Goal: Transaction & Acquisition: Subscribe to service/newsletter

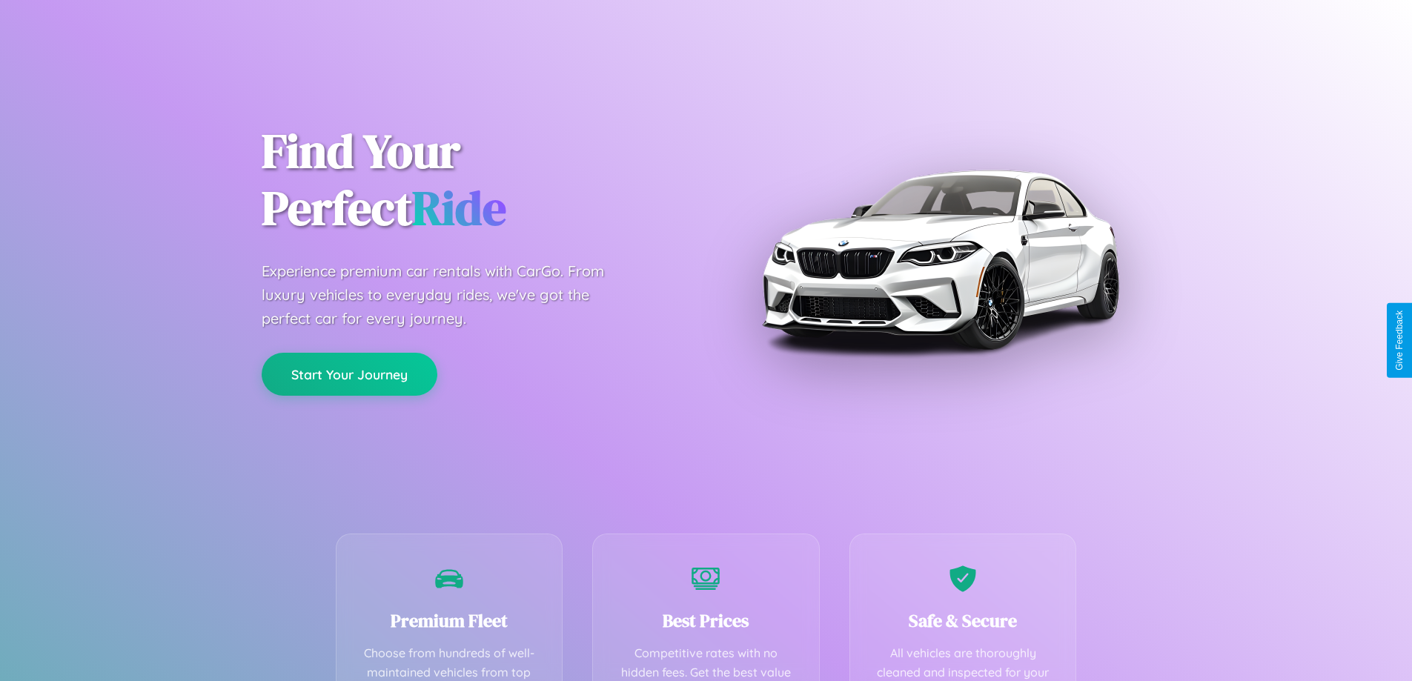
scroll to position [292, 0]
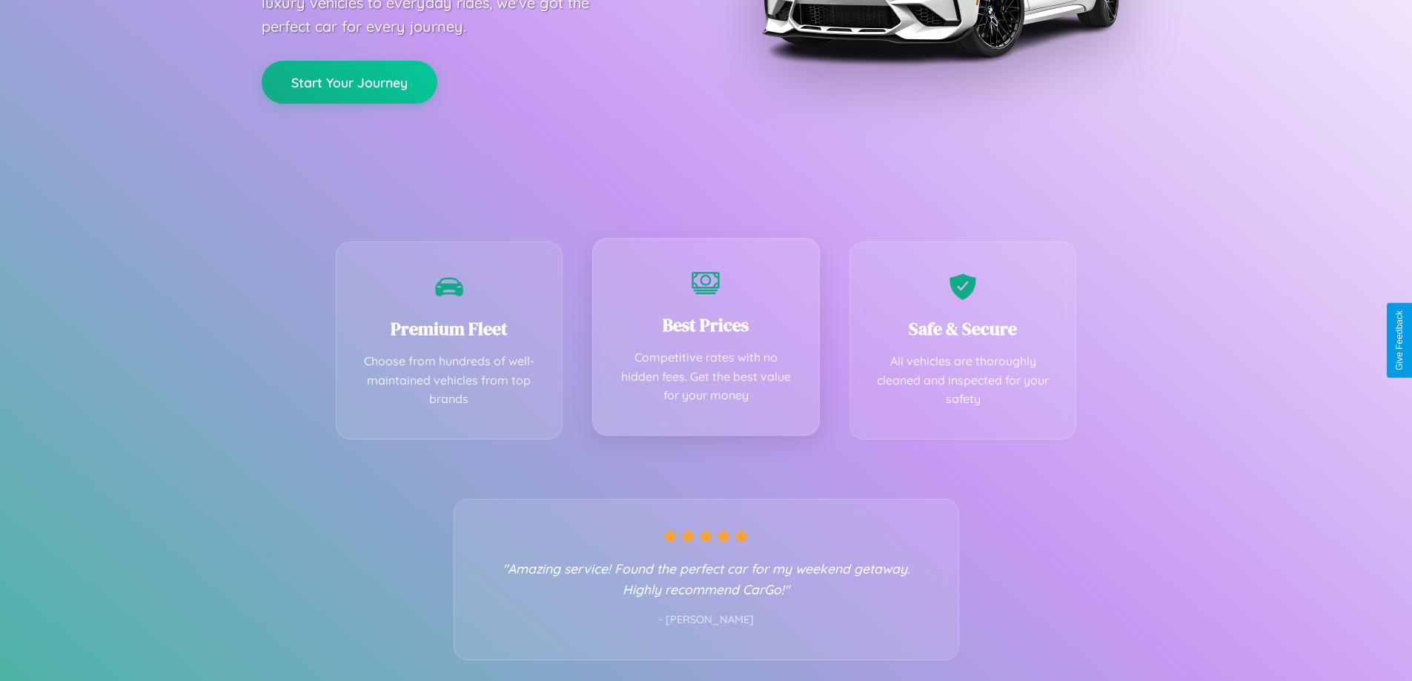
click at [706, 340] on div "Best Prices Competitive rates with no hidden fees. Get the best value for your …" at bounding box center [706, 337] width 228 height 198
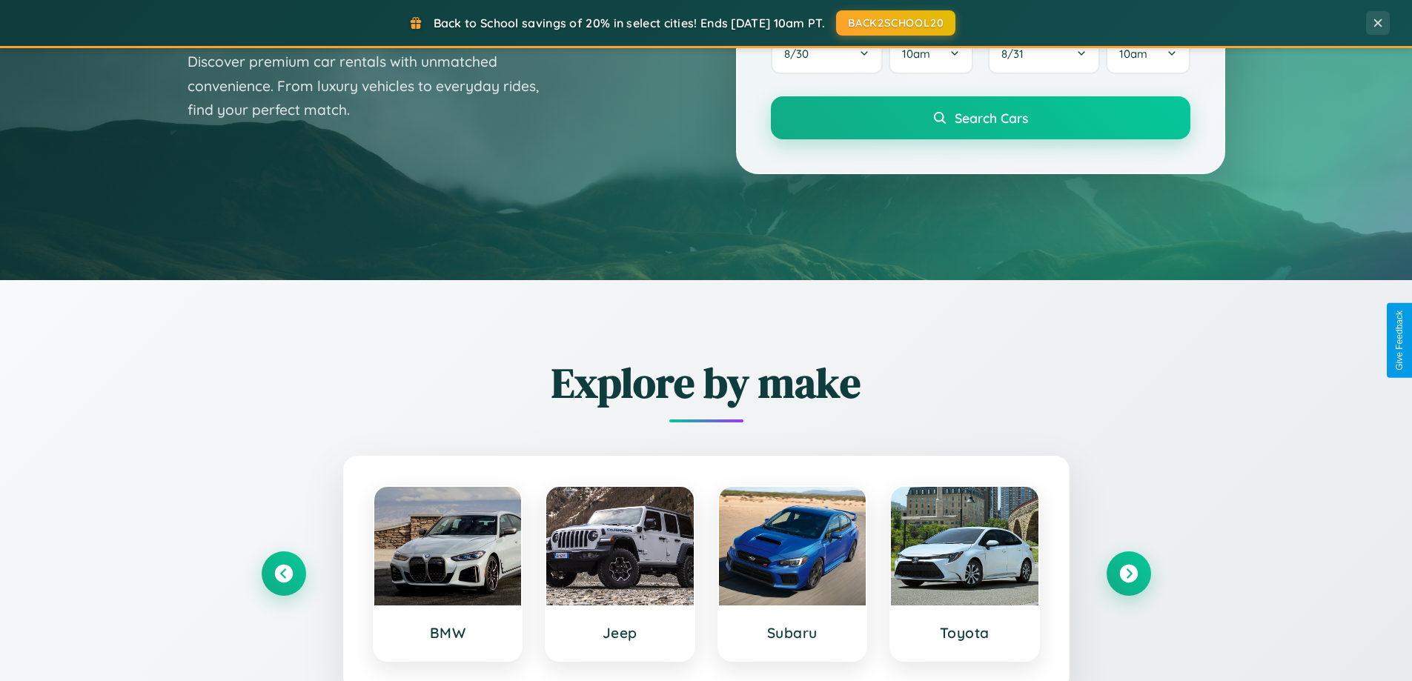
scroll to position [2852, 0]
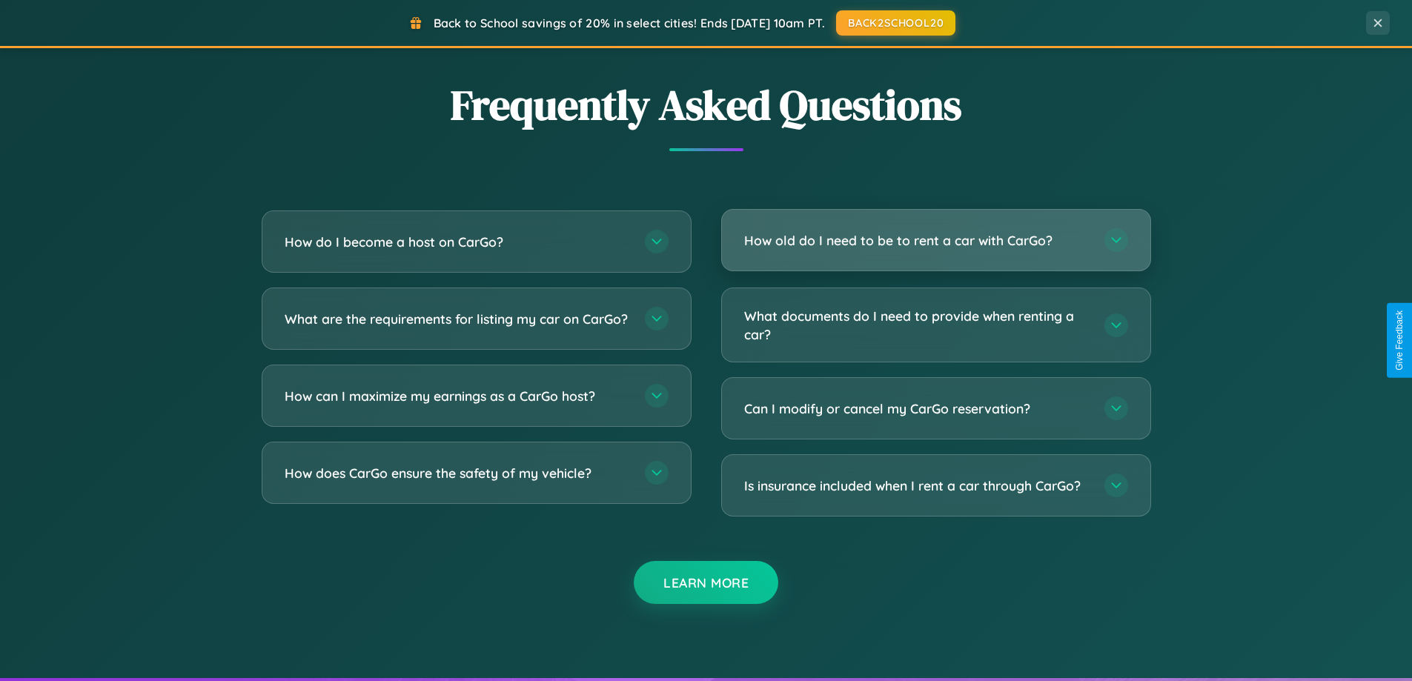
click at [935, 242] on h3 "How old do I need to be to rent a car with CarGo?" at bounding box center [916, 240] width 345 height 19
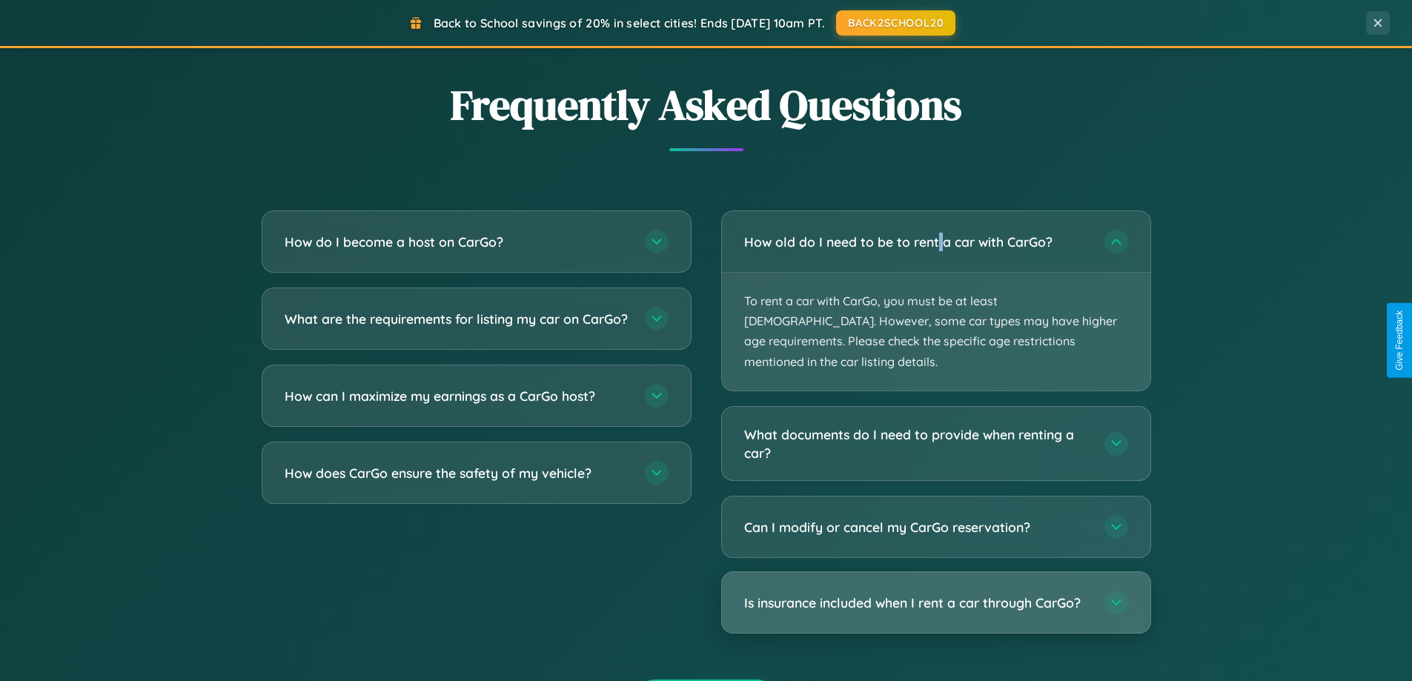
click at [935, 594] on h3 "Is insurance included when I rent a car through CarGo?" at bounding box center [916, 603] width 345 height 19
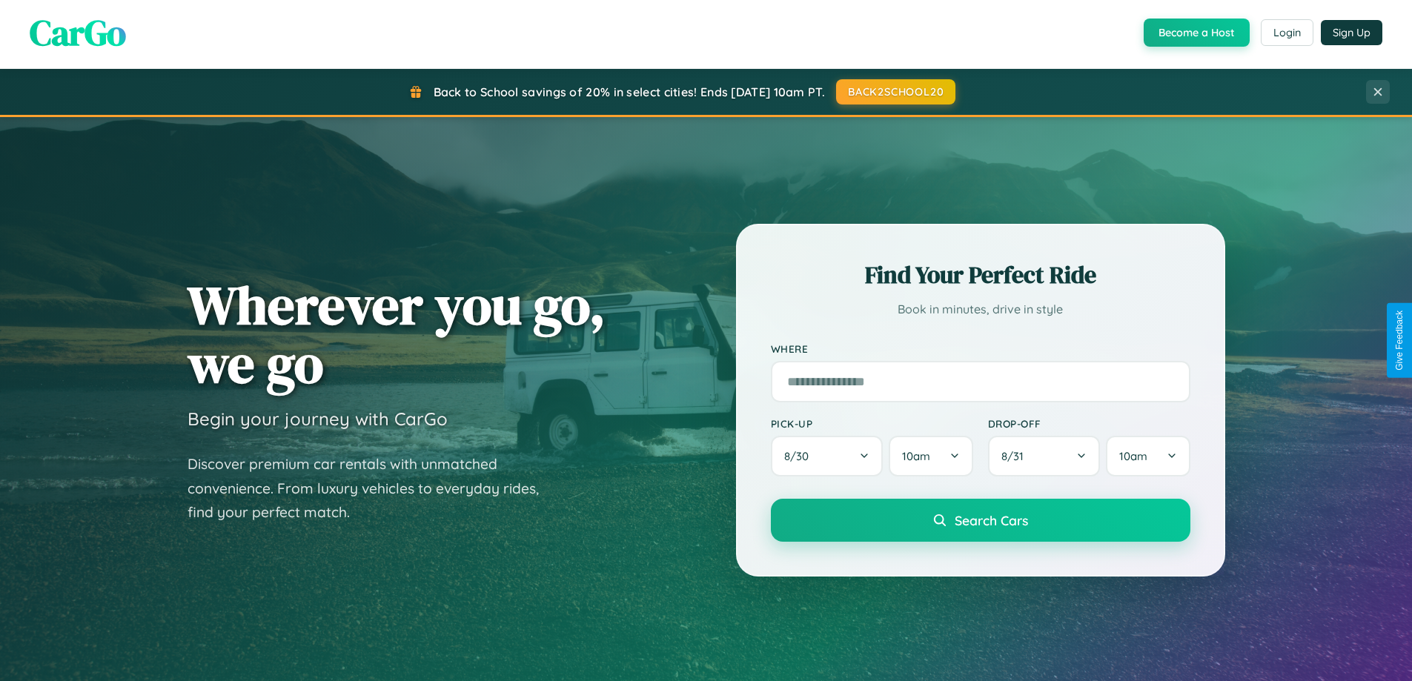
scroll to position [0, 0]
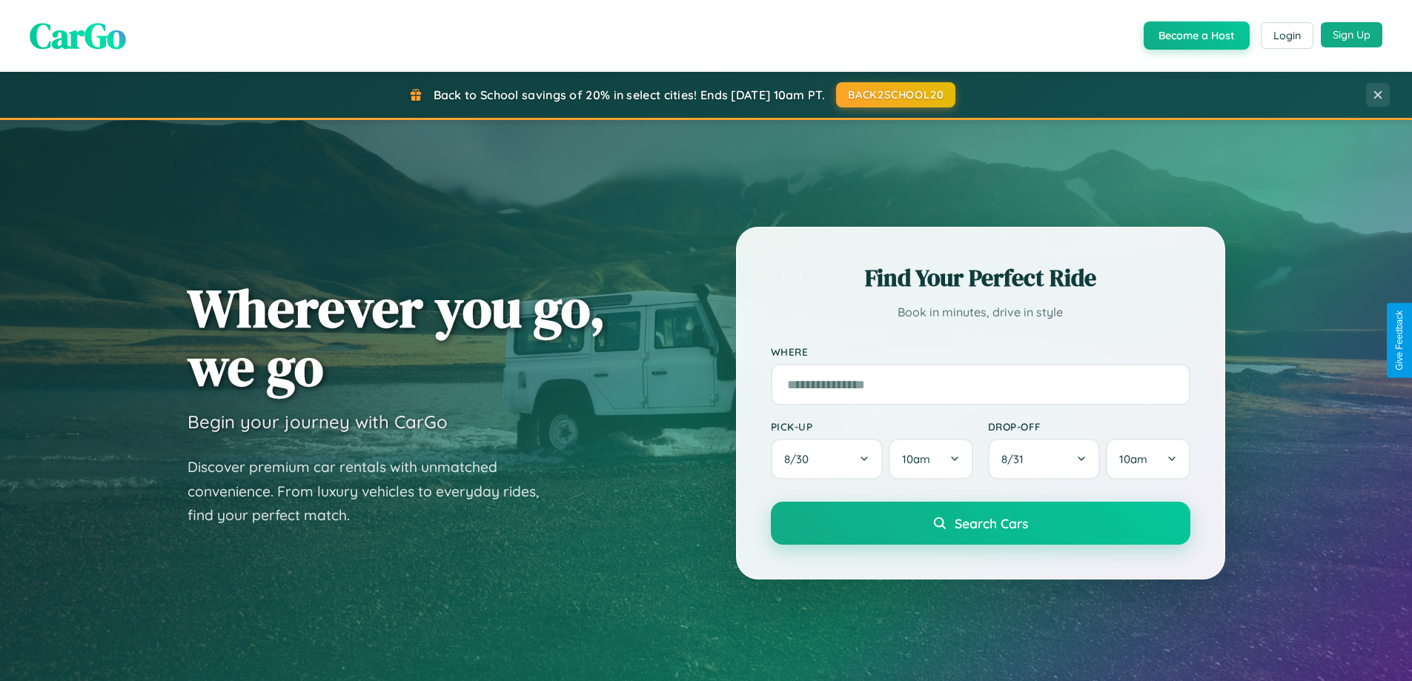
click at [1351, 35] on button "Sign Up" at bounding box center [1352, 34] width 62 height 25
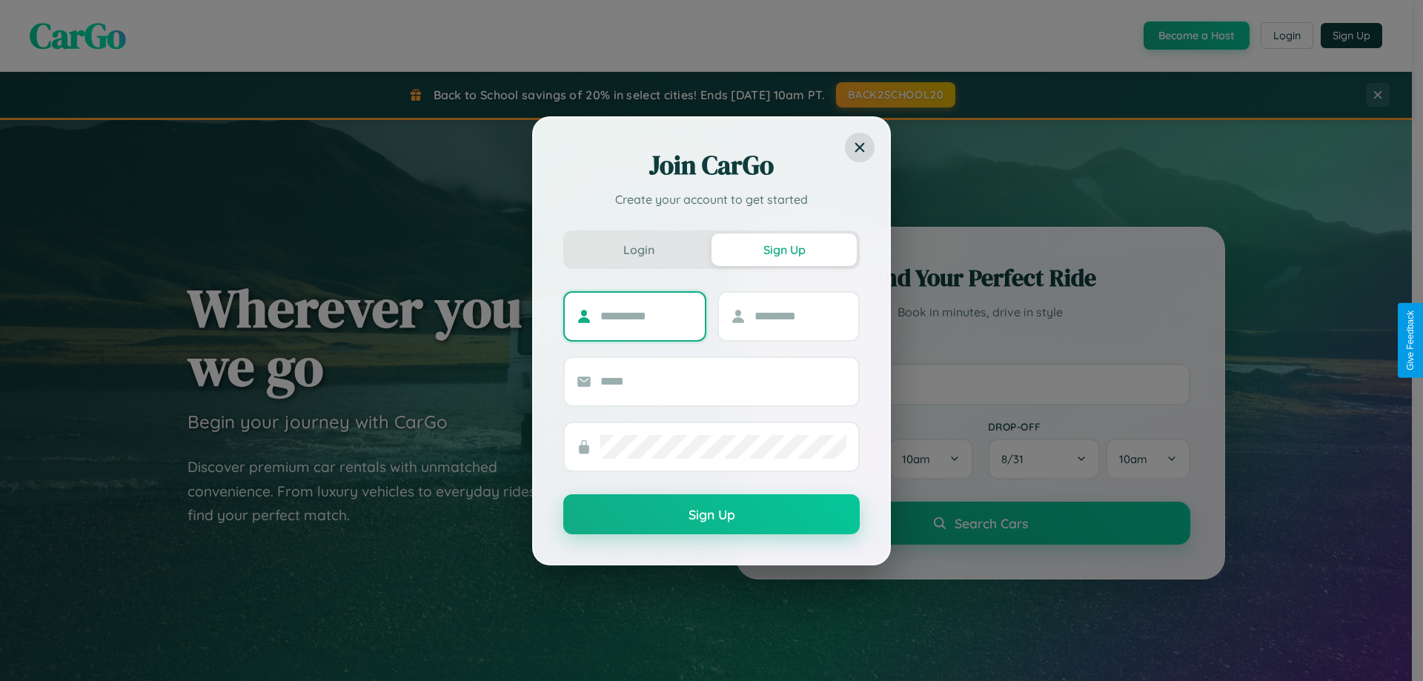
click at [646, 316] on input "text" at bounding box center [646, 317] width 93 height 24
type input "********"
click at [800, 316] on input "text" at bounding box center [800, 317] width 93 height 24
type input "******"
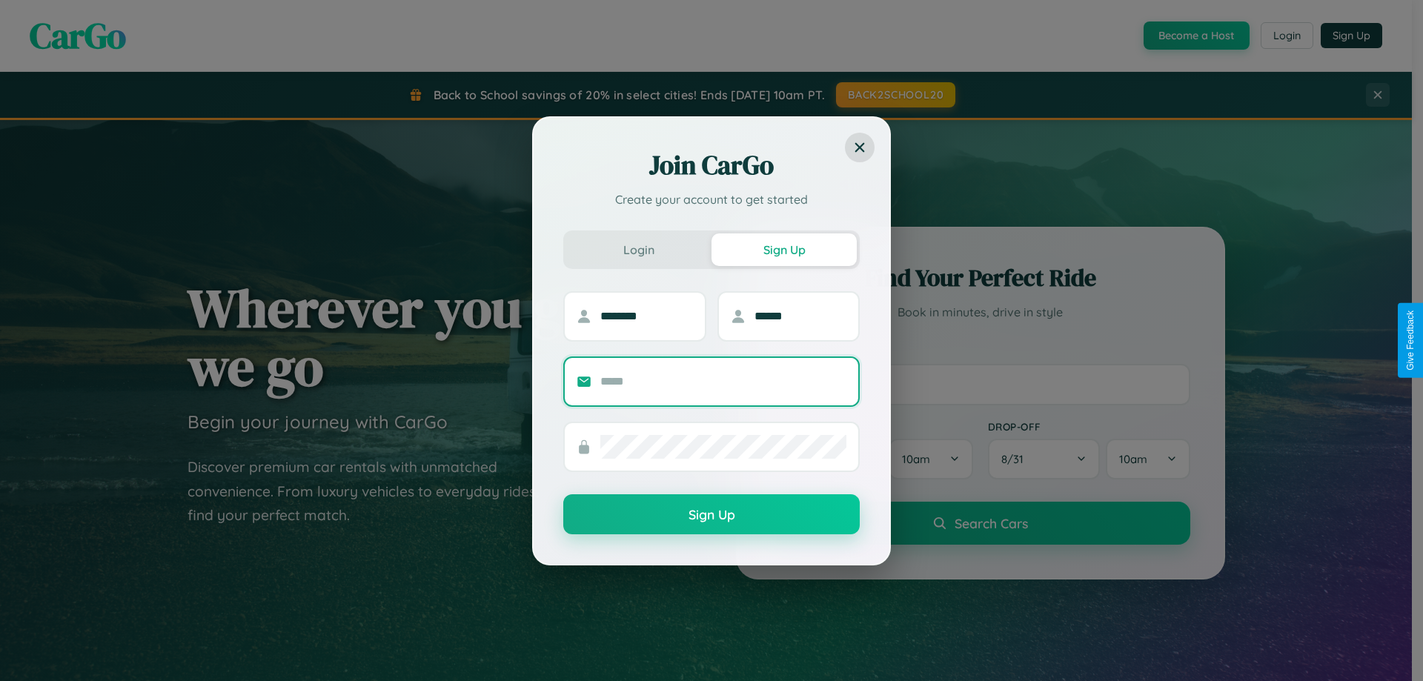
click at [723, 381] on input "text" at bounding box center [723, 382] width 246 height 24
type input "**********"
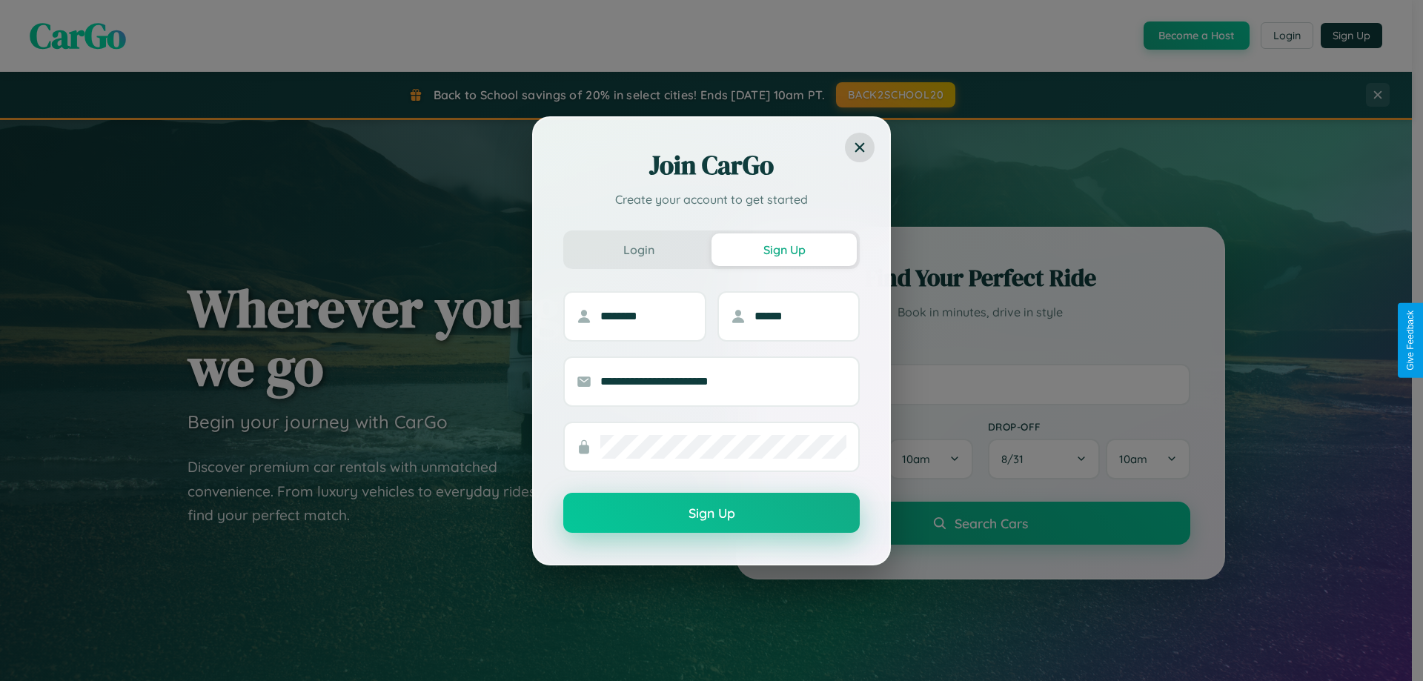
click at [711, 513] on button "Sign Up" at bounding box center [711, 513] width 296 height 40
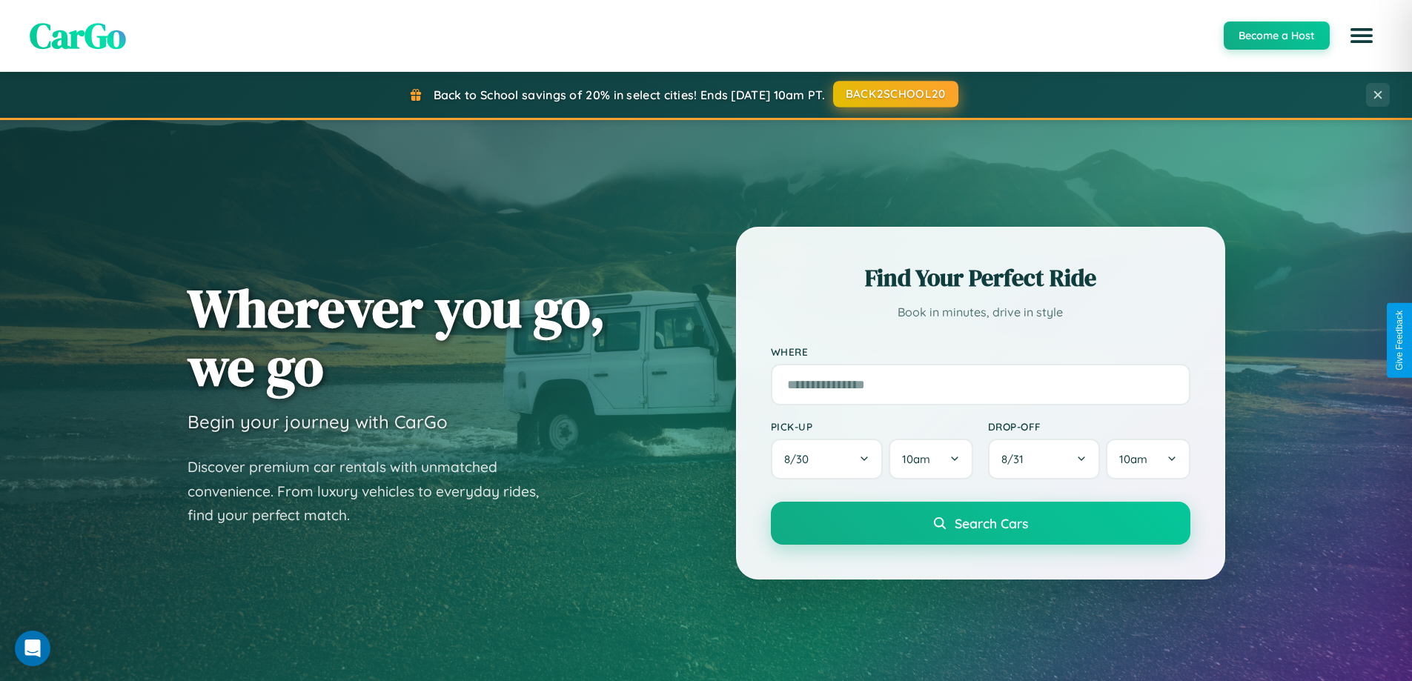
click at [895, 94] on button "BACK2SCHOOL20" at bounding box center [895, 94] width 125 height 27
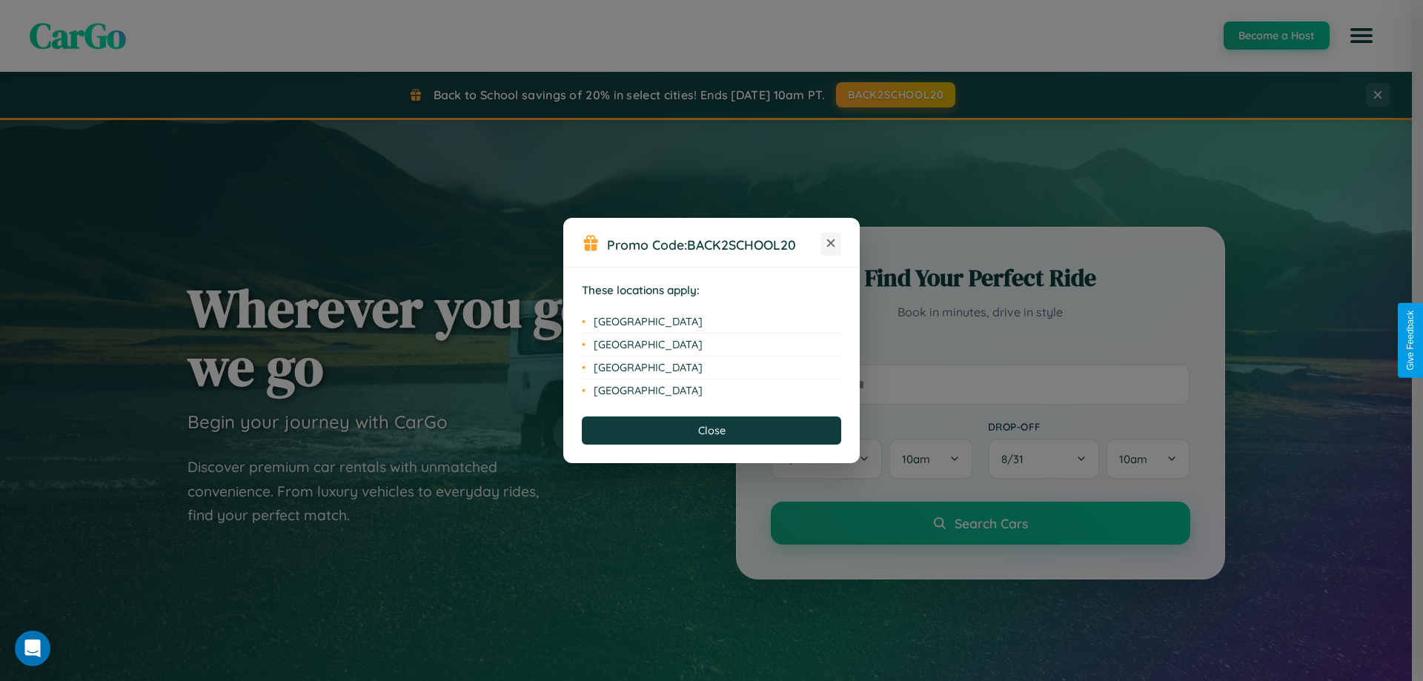
click at [831, 244] on icon at bounding box center [831, 243] width 8 height 8
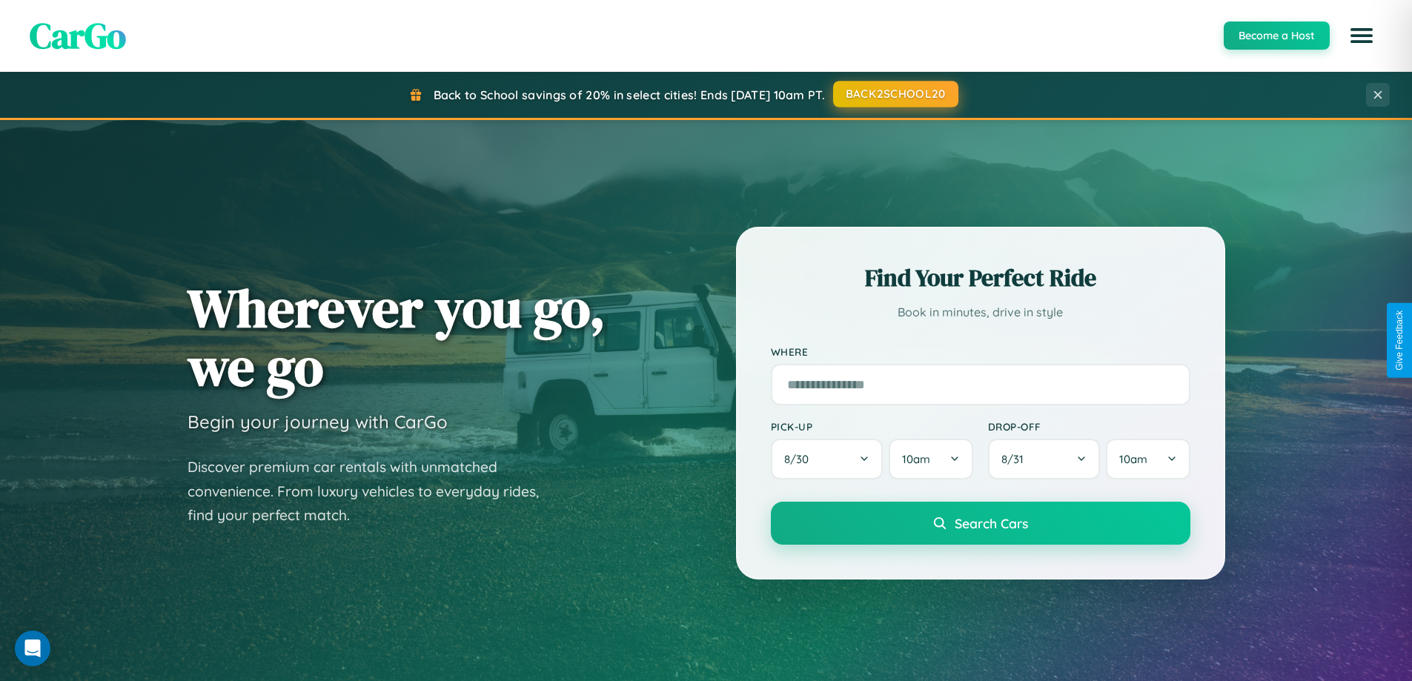
click at [895, 94] on button "BACK2SCHOOL20" at bounding box center [895, 94] width 125 height 27
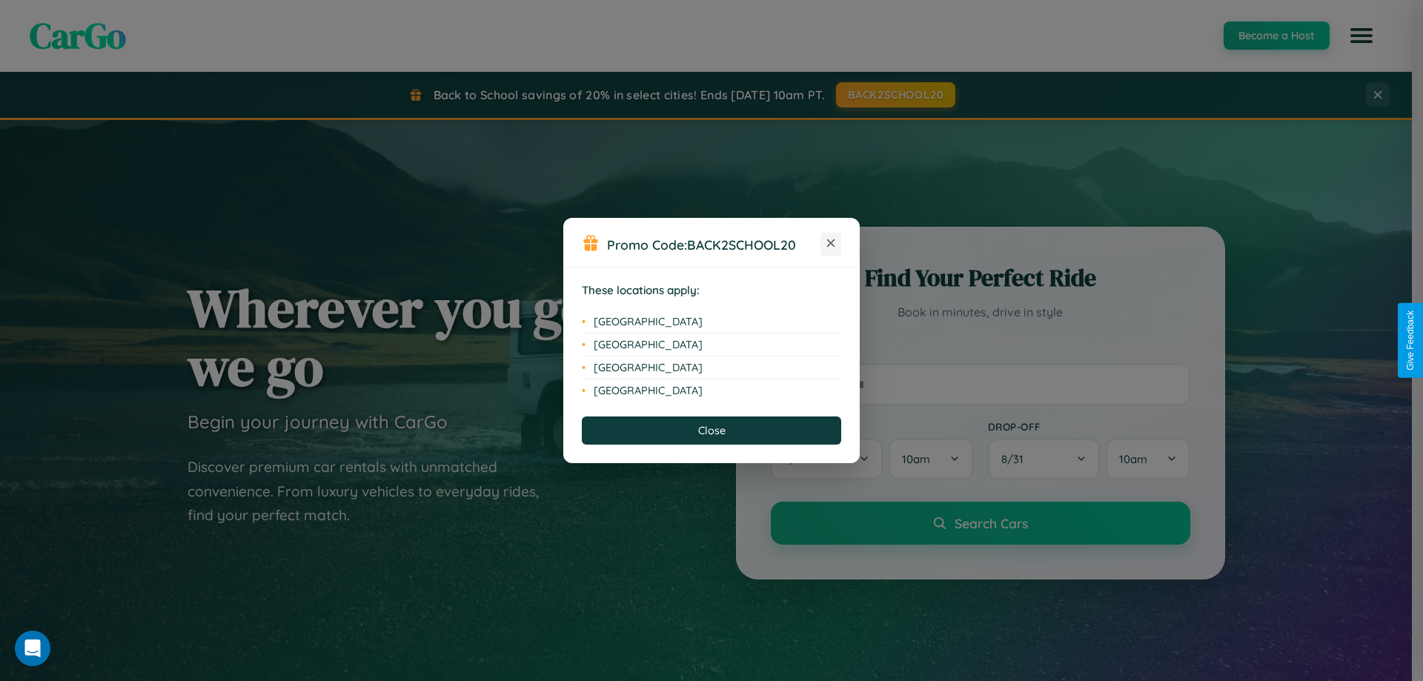
click at [831, 244] on icon at bounding box center [831, 243] width 8 height 8
